Goal: Communication & Community: Answer question/provide support

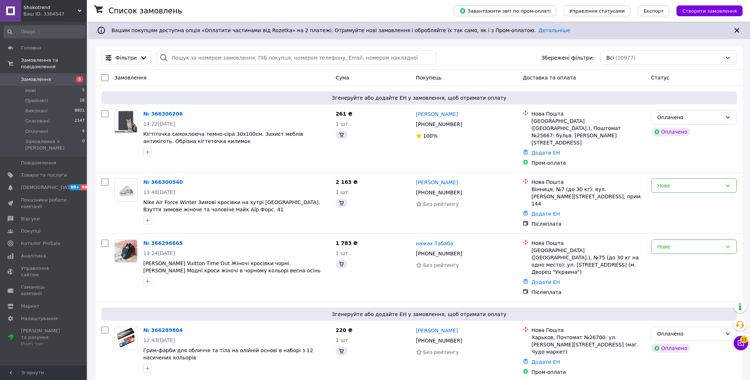
click at [739, 349] on button "Чат з покупцем 11" at bounding box center [741, 343] width 14 height 14
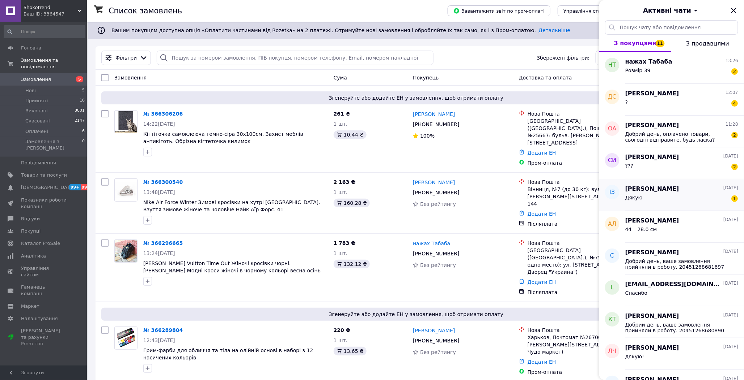
click at [675, 188] on div "[PERSON_NAME] [DATE]" at bounding box center [681, 189] width 113 height 8
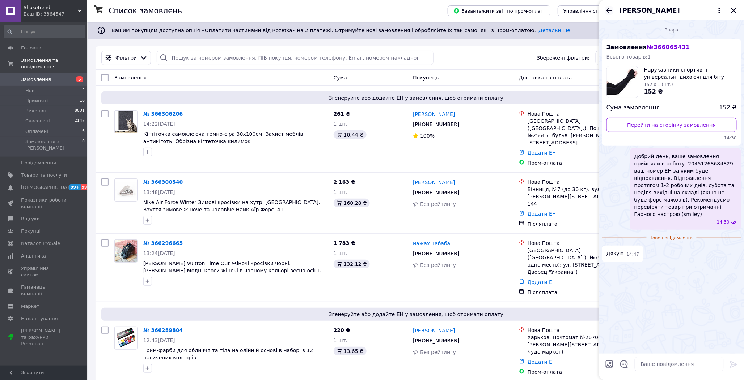
click at [605, 13] on icon "Назад" at bounding box center [609, 10] width 9 height 9
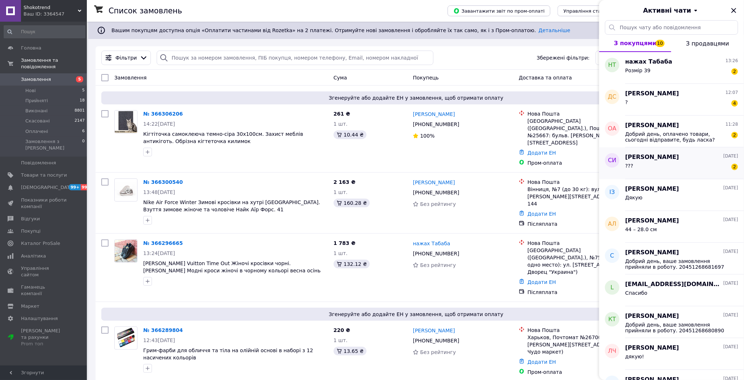
click at [675, 162] on div "??? 2" at bounding box center [681, 168] width 113 height 12
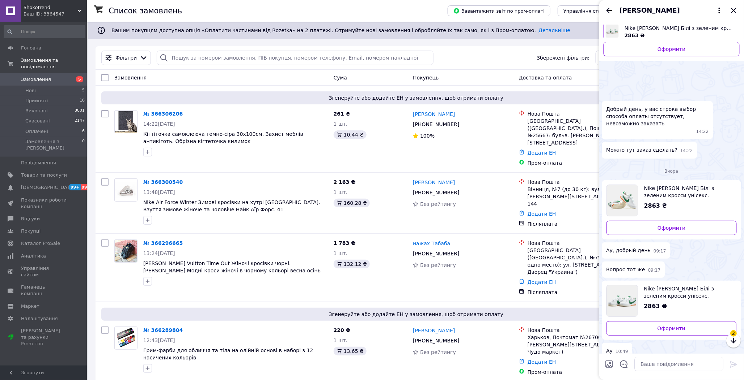
scroll to position [78, 0]
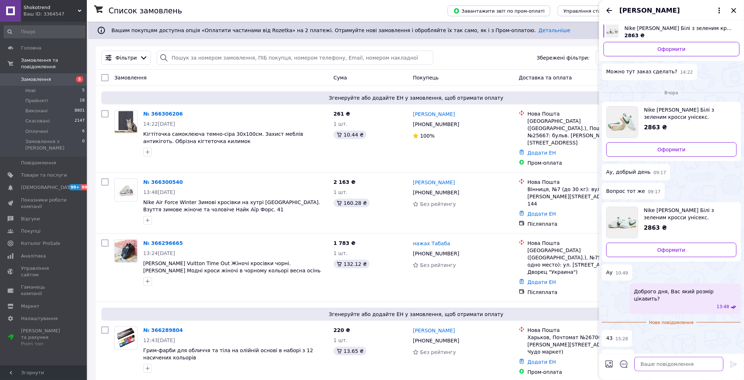
click at [660, 364] on textarea at bounding box center [678, 364] width 89 height 14
type textarea "в товарі пише, що немає"
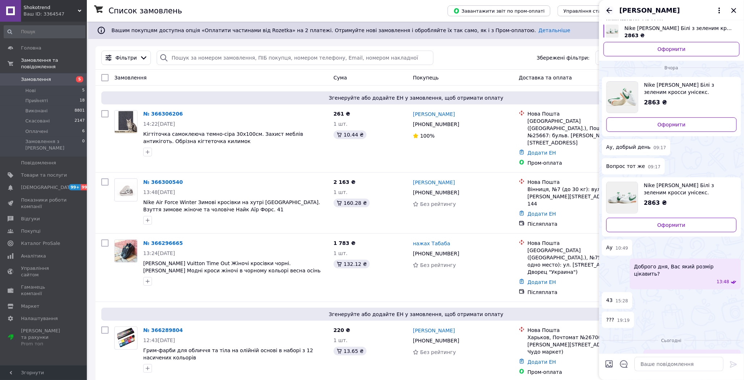
drag, startPoint x: 606, startPoint y: 9, endPoint x: 623, endPoint y: 16, distance: 18.8
click at [606, 9] on icon "Назад" at bounding box center [609, 10] width 9 height 9
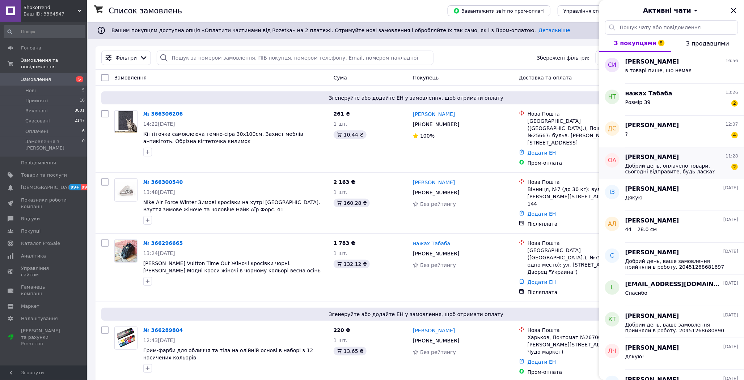
click at [687, 174] on span "Добрий день, оплачено товари, сьогодні відправите, будь ласка?" at bounding box center [676, 169] width 103 height 12
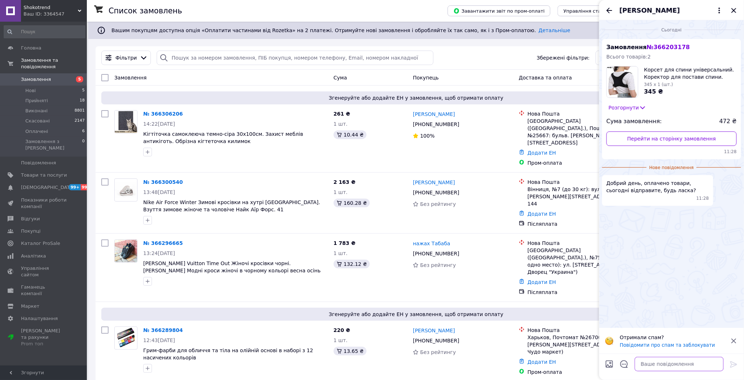
click at [647, 366] on textarea at bounding box center [678, 364] width 89 height 14
type textarea "Доброго дня, завтра"
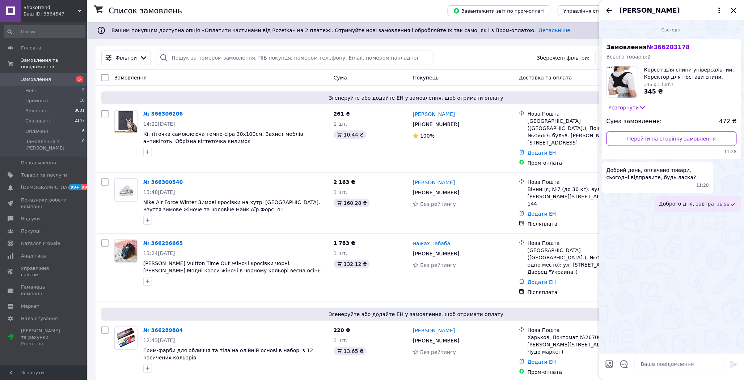
click at [602, 10] on div "[PERSON_NAME]" at bounding box center [671, 10] width 145 height 20
drag, startPoint x: 606, startPoint y: 5, endPoint x: 612, endPoint y: 12, distance: 8.7
click at [607, 6] on div "[PERSON_NAME]" at bounding box center [671, 10] width 145 height 20
click at [608, 11] on icon "Назад" at bounding box center [609, 10] width 9 height 9
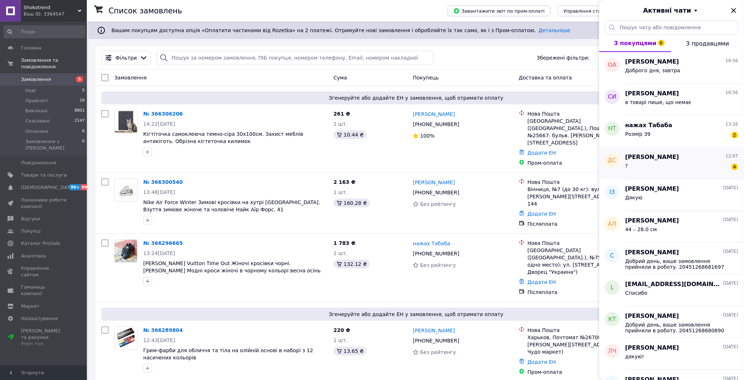
click at [660, 167] on div "? 4" at bounding box center [681, 168] width 113 height 12
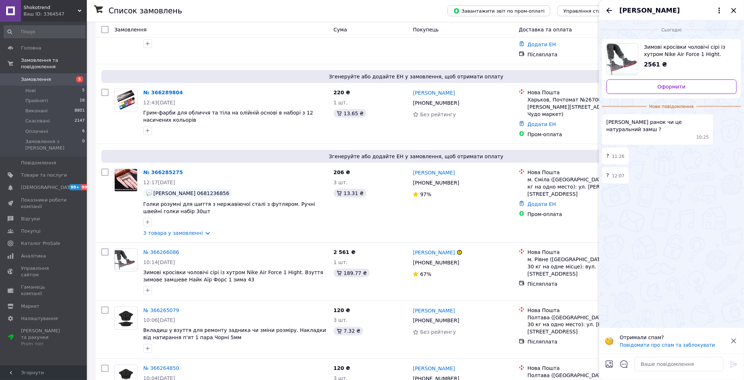
scroll to position [201, 0]
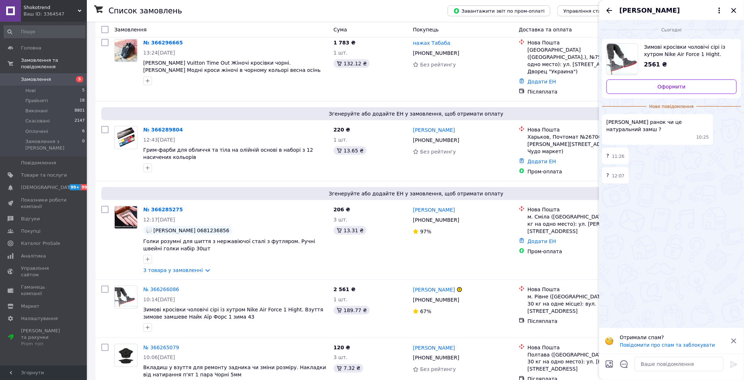
click at [613, 17] on div "[PERSON_NAME]" at bounding box center [671, 10] width 145 height 20
drag, startPoint x: 610, startPoint y: 10, endPoint x: 613, endPoint y: 14, distance: 4.4
click at [610, 10] on icon "Назад" at bounding box center [609, 10] width 9 height 9
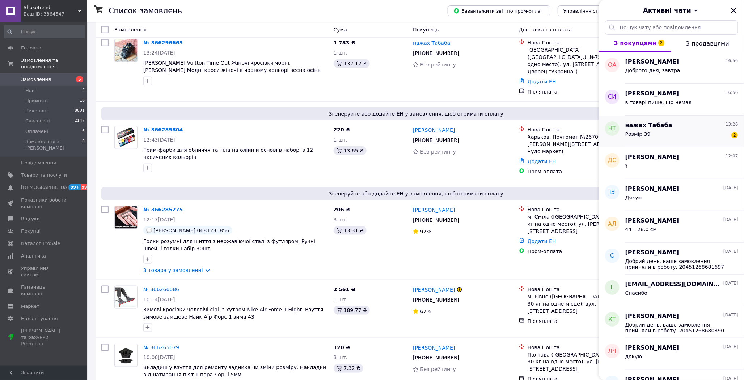
click at [685, 136] on div "Розмір 39 2" at bounding box center [681, 136] width 113 height 12
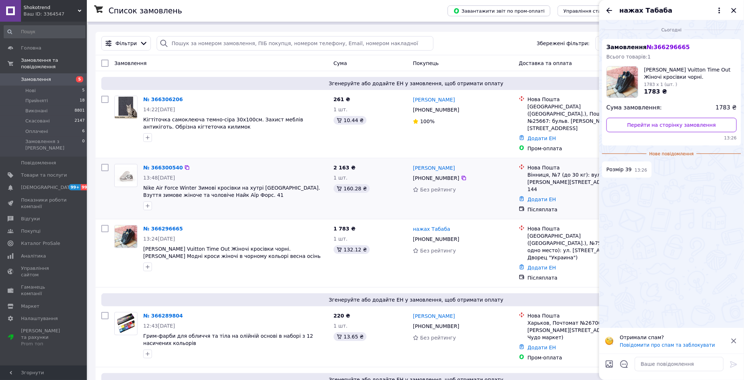
scroll to position [0, 0]
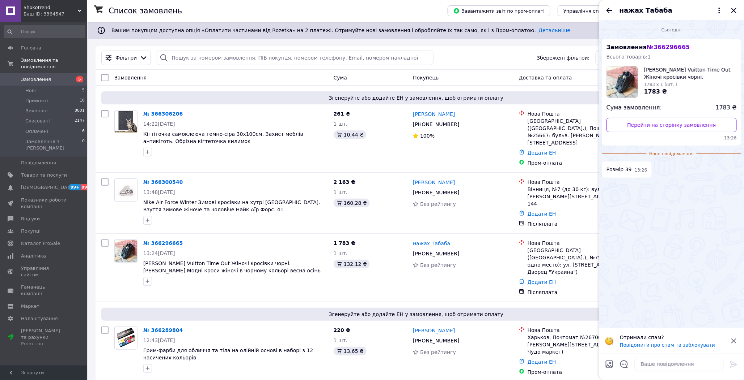
click at [730, 6] on icon "Закрити" at bounding box center [733, 10] width 9 height 9
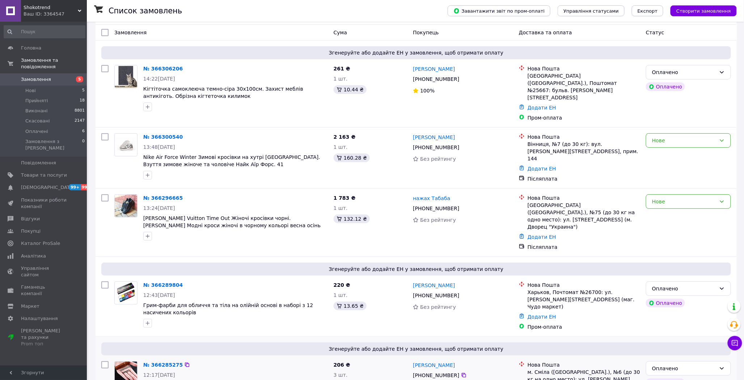
scroll to position [241, 0]
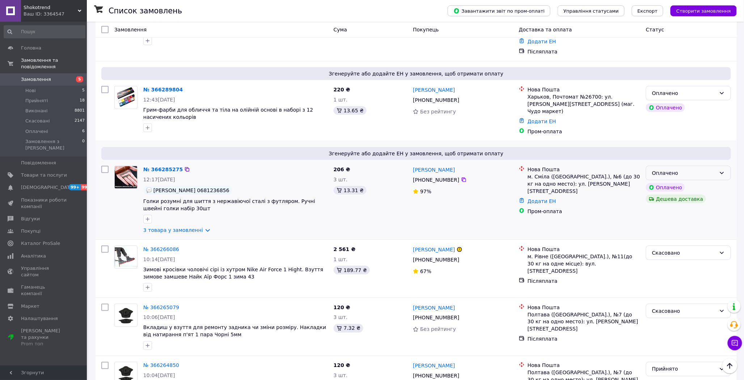
click at [701, 169] on div "Оплачено" at bounding box center [684, 173] width 64 height 8
click at [679, 164] on li "Прийнято" at bounding box center [688, 166] width 84 height 13
click at [706, 89] on div "Оплачено" at bounding box center [684, 93] width 64 height 8
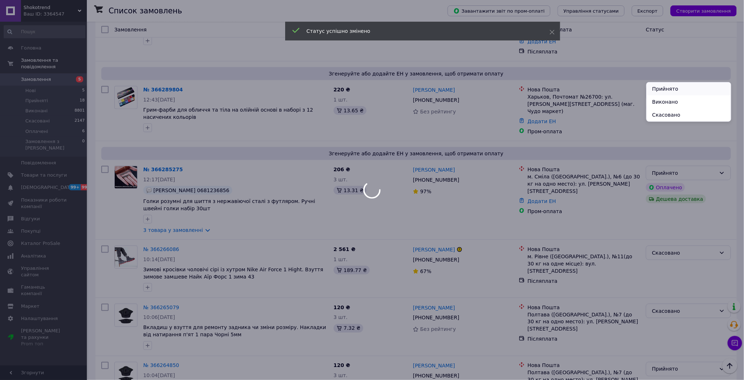
click at [682, 92] on li "Прийнято" at bounding box center [688, 88] width 84 height 13
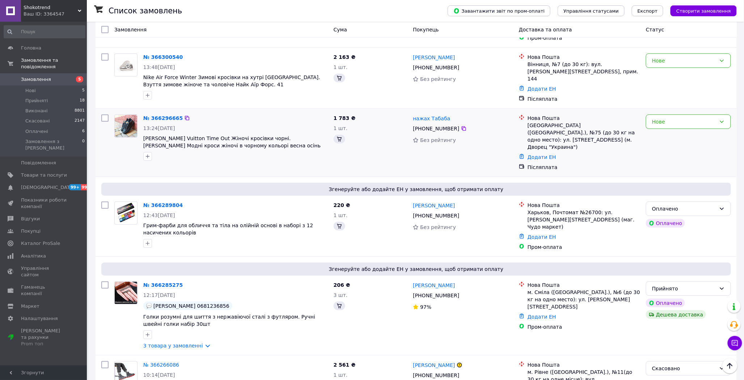
scroll to position [120, 0]
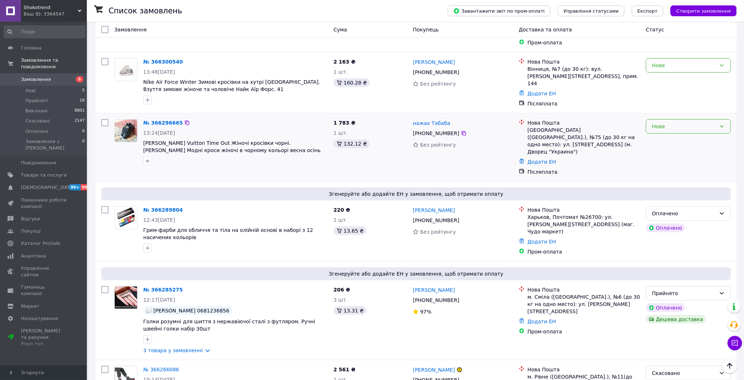
click at [691, 119] on div "Нове" at bounding box center [688, 126] width 85 height 14
click at [669, 126] on li "Прийнято" at bounding box center [688, 129] width 84 height 13
click at [697, 210] on div "Оплачено" at bounding box center [684, 214] width 64 height 8
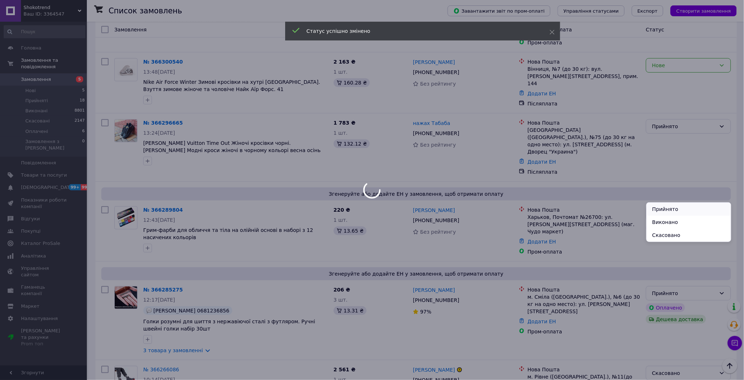
click at [681, 207] on li "Прийнято" at bounding box center [688, 209] width 84 height 13
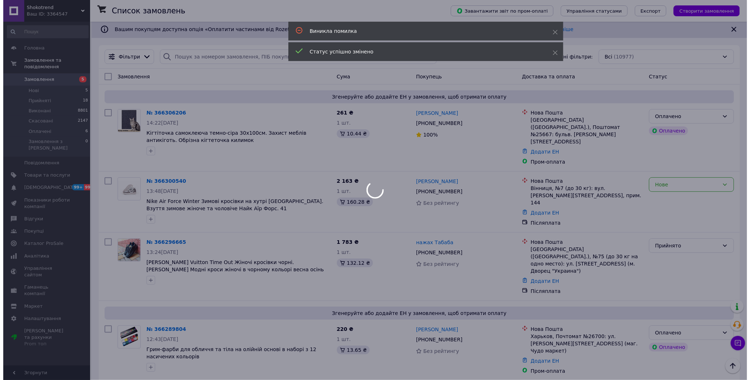
scroll to position [0, 0]
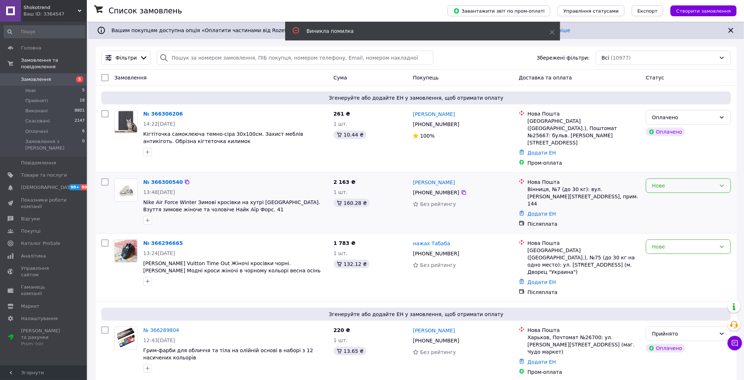
click at [686, 182] on div "Нове" at bounding box center [684, 186] width 64 height 8
click at [665, 192] on li "Прийнято" at bounding box center [688, 192] width 84 height 13
click at [699, 117] on div "Оплачено" at bounding box center [684, 118] width 64 height 8
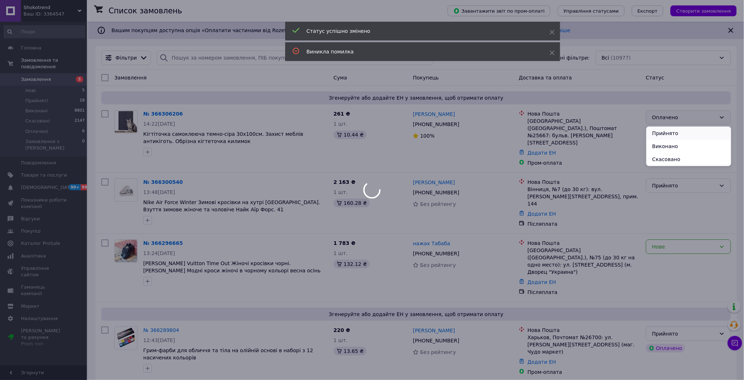
click at [684, 132] on li "Прийнято" at bounding box center [688, 133] width 84 height 13
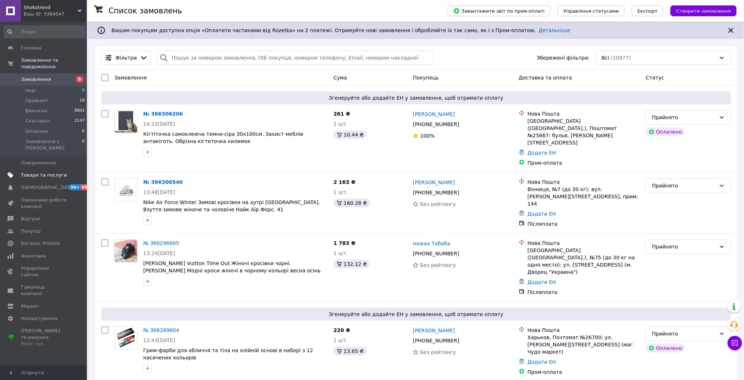
click at [38, 169] on link "Товари та послуги" at bounding box center [44, 175] width 89 height 12
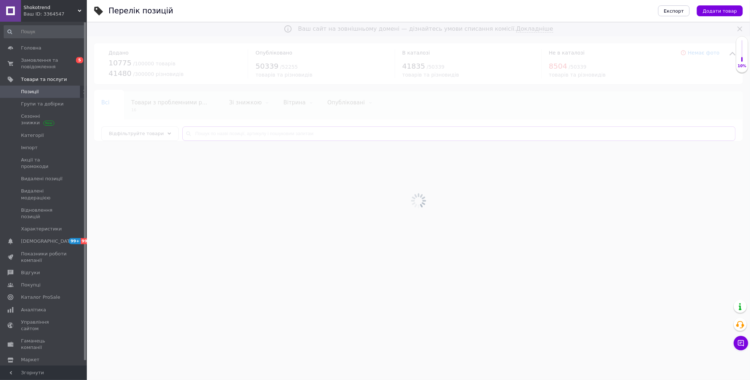
click at [225, 133] on input "text" at bounding box center [458, 134] width 553 height 14
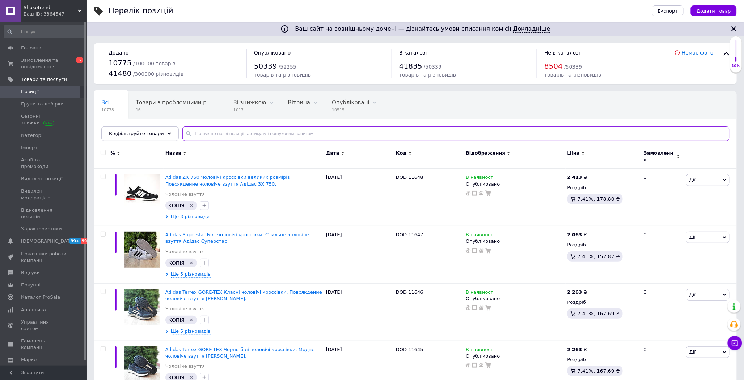
click at [224, 133] on input "text" at bounding box center [455, 134] width 547 height 14
paste input "R9479"
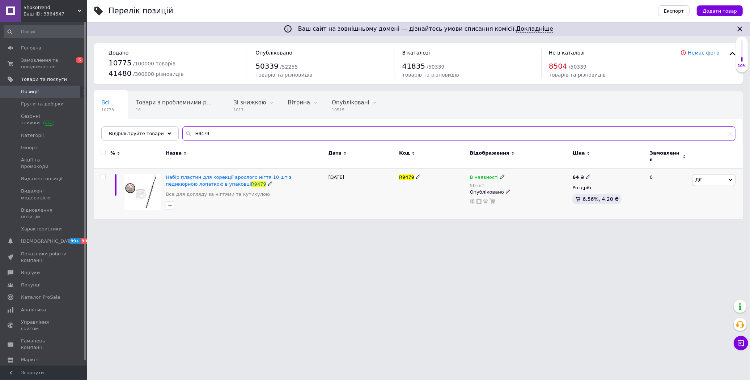
type input "R9479"
click at [587, 175] on icon at bounding box center [588, 177] width 4 height 4
drag, startPoint x: 607, startPoint y: 166, endPoint x: 599, endPoint y: 167, distance: 7.6
click at [599, 167] on input "64" at bounding box center [622, 169] width 55 height 14
type input "69"
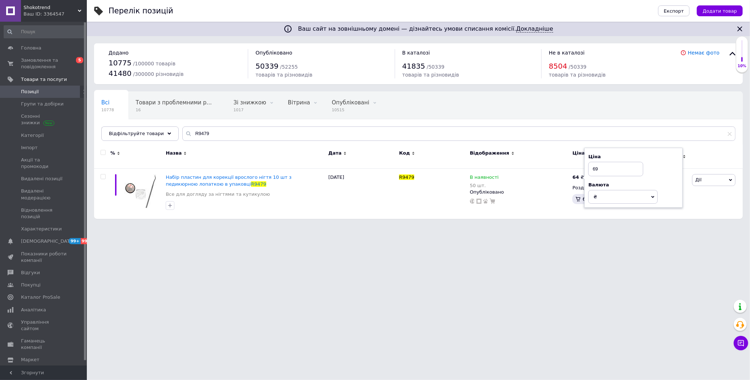
click at [554, 226] on html "Shokotrend Ваш ID: 3364547 Сайт Shokotrend Кабінет покупця Перевірити стан сист…" at bounding box center [375, 113] width 750 height 226
